Goal: Transaction & Acquisition: Purchase product/service

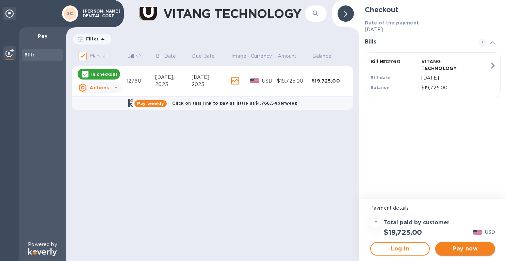
click at [457, 248] on span "Pay now" at bounding box center [464, 249] width 49 height 8
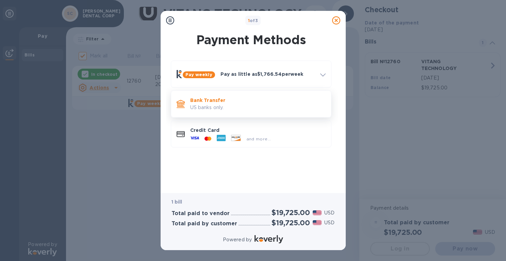
click at [214, 101] on p "Bank Transfer" at bounding box center [257, 100] width 135 height 7
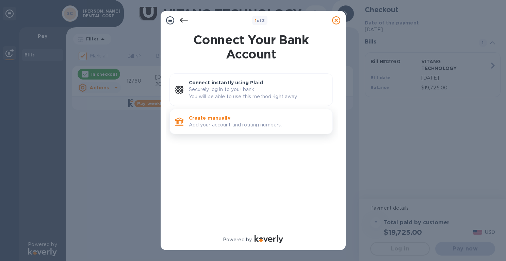
click at [221, 120] on p "Create manually" at bounding box center [258, 118] width 138 height 7
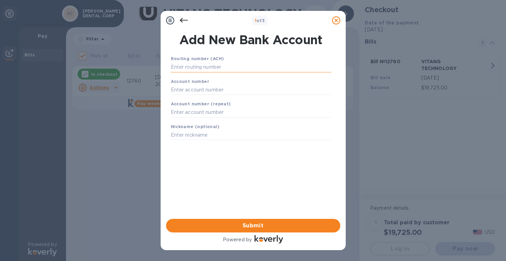
click at [201, 66] on input "text" at bounding box center [251, 67] width 161 height 10
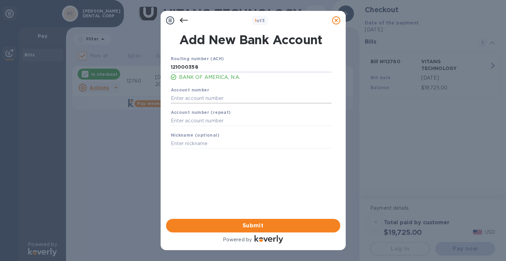
type input "121000358"
click at [185, 95] on input "text" at bounding box center [251, 98] width 161 height 10
type input "325189636863"
click at [184, 120] on input "text" at bounding box center [251, 121] width 161 height 10
type input "325189636863"
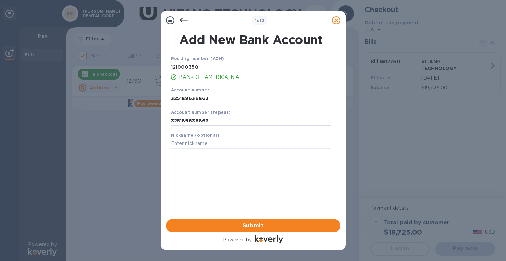
click at [183, 139] on div "Nickname (optional)" at bounding box center [251, 140] width 166 height 23
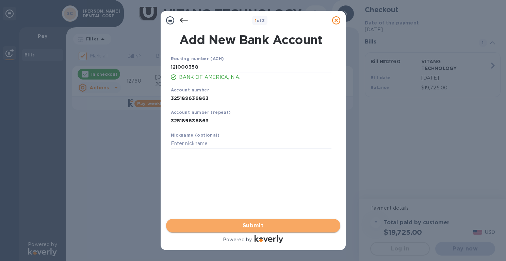
click at [230, 225] on span "Submit" at bounding box center [252, 226] width 163 height 8
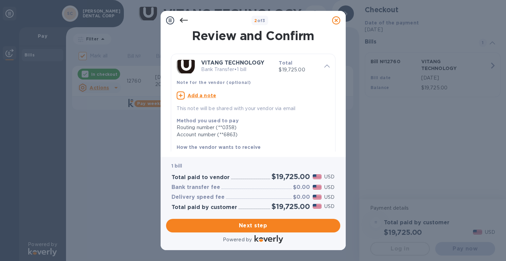
click at [197, 96] on u "Add a note" at bounding box center [201, 95] width 29 height 5
click at [197, 96] on textarea at bounding box center [248, 97] width 142 height 6
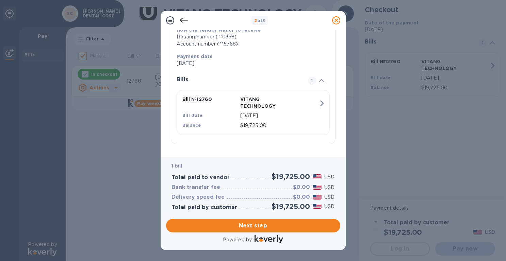
scroll to position [116, 0]
type textarea "[PERSON_NAME] dental corp"
click at [221, 225] on span "Next step" at bounding box center [252, 226] width 163 height 8
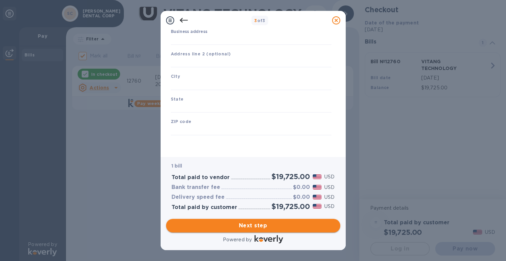
type input "[GEOGRAPHIC_DATA]"
click at [201, 40] on input "Business address" at bounding box center [251, 40] width 161 height 10
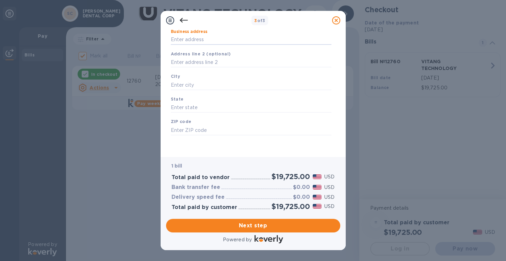
type input "[STREET_ADDRESS]"
click at [192, 62] on input "text" at bounding box center [251, 62] width 161 height 10
type input "101"
click at [191, 81] on input "text" at bounding box center [251, 85] width 161 height 10
type input "redlands"
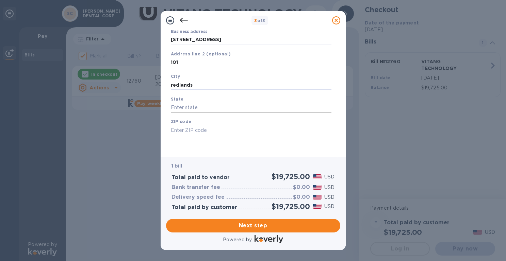
click at [194, 103] on input "text" at bounding box center [251, 108] width 161 height 10
type input "[US_STATE]"
click at [192, 128] on input "text" at bounding box center [251, 130] width 161 height 10
type input "92373"
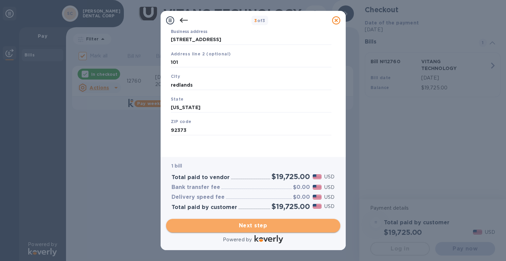
click at [249, 227] on span "Next step" at bounding box center [252, 226] width 163 height 8
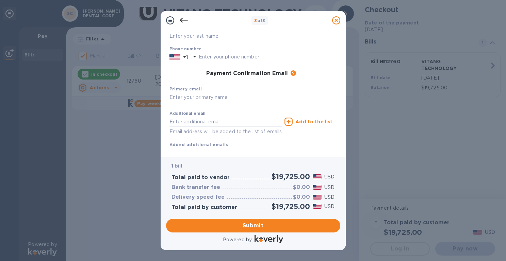
click at [223, 58] on input "text" at bounding box center [266, 57] width 134 height 10
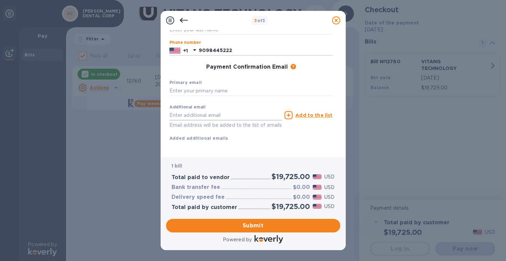
scroll to position [81, 0]
type input "9098445222"
click at [206, 87] on input "text" at bounding box center [250, 90] width 163 height 10
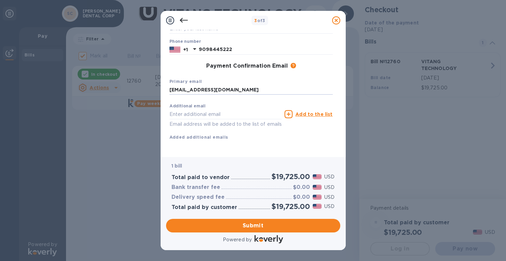
type input "[EMAIL_ADDRESS][DOMAIN_NAME]"
click at [235, 135] on div "Additional email Email address will be added to the list of emails Add to the l…" at bounding box center [250, 120] width 163 height 40
click at [244, 227] on span "Submit" at bounding box center [252, 226] width 163 height 8
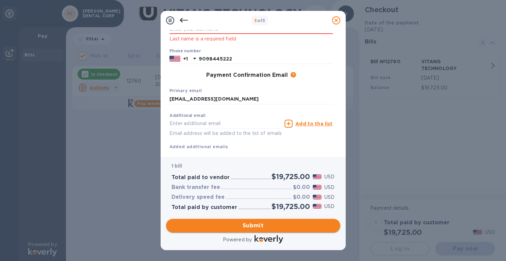
scroll to position [106, 0]
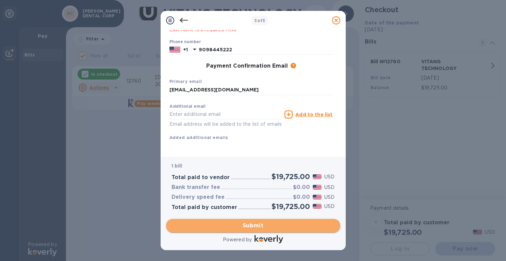
click at [254, 228] on span "Submit" at bounding box center [252, 226] width 163 height 8
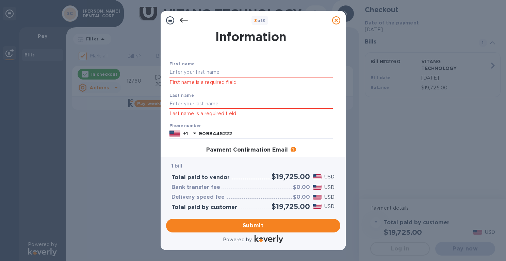
scroll to position [11, 0]
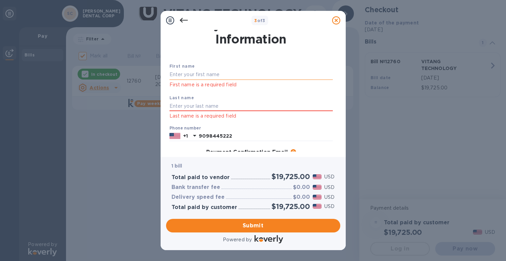
click at [215, 75] on input "text" at bounding box center [250, 75] width 163 height 10
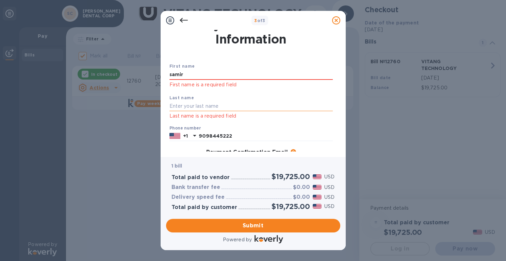
type input "samir"
click at [201, 103] on input "text" at bounding box center [250, 106] width 163 height 10
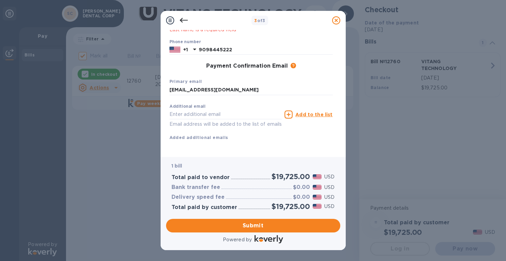
scroll to position [106, 0]
type input "tadha"
click at [228, 225] on span "Submit" at bounding box center [252, 226] width 163 height 8
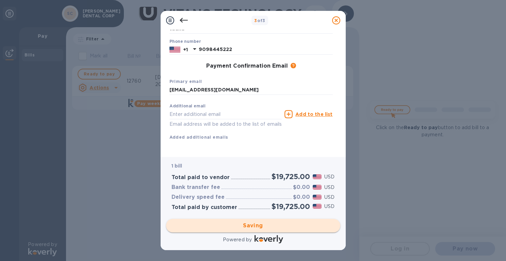
checkbox input "false"
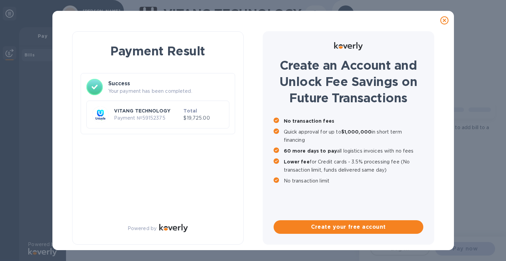
scroll to position [0, 0]
